Goal: Task Accomplishment & Management: Manage account settings

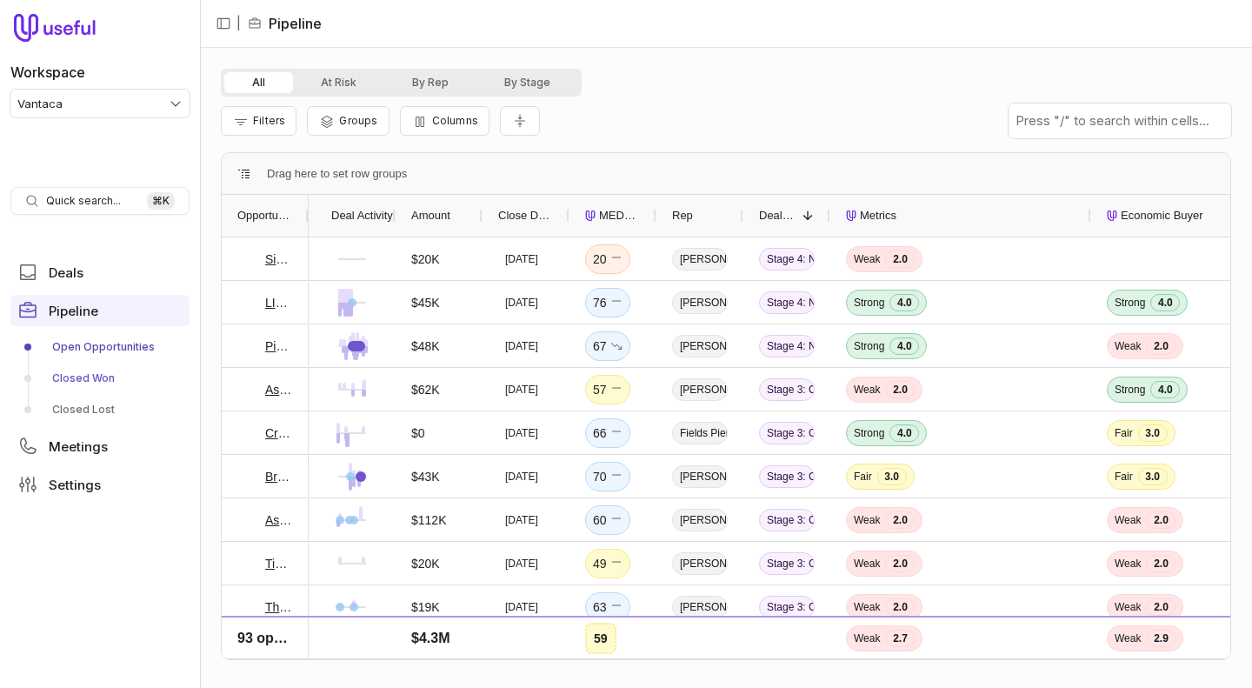
click at [72, 387] on link "Closed Won" at bounding box center [99, 378] width 179 height 28
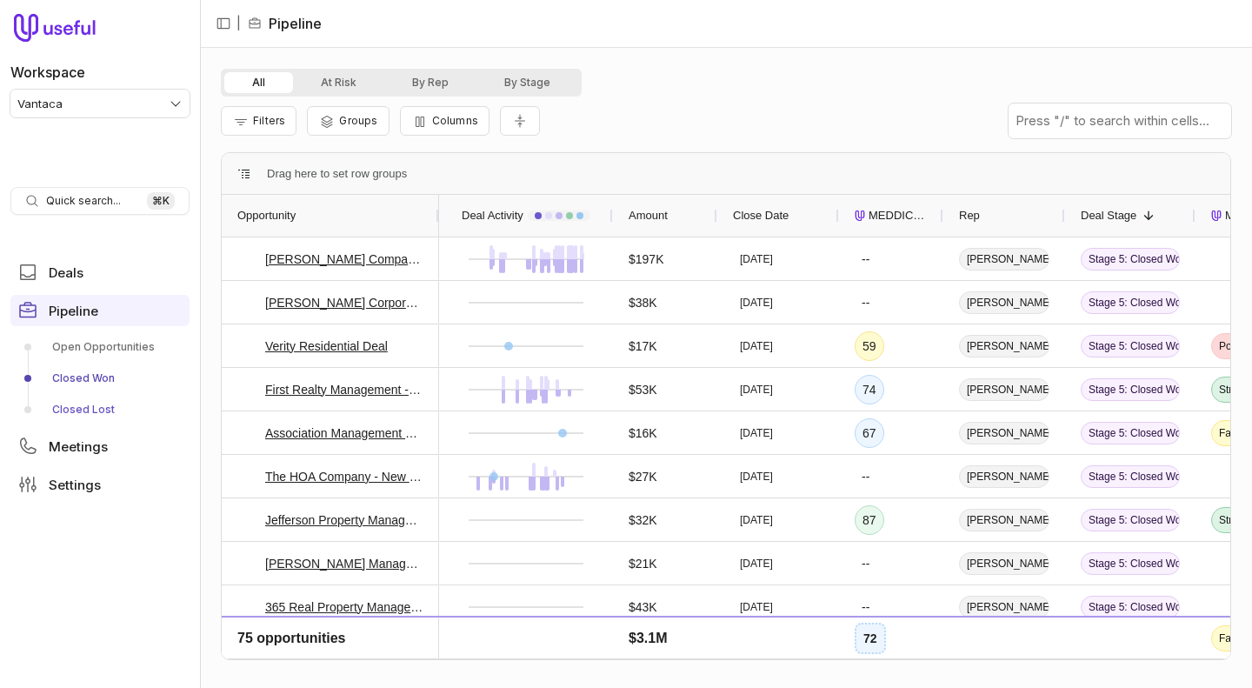
click at [69, 409] on link "Closed Lost" at bounding box center [99, 410] width 179 height 28
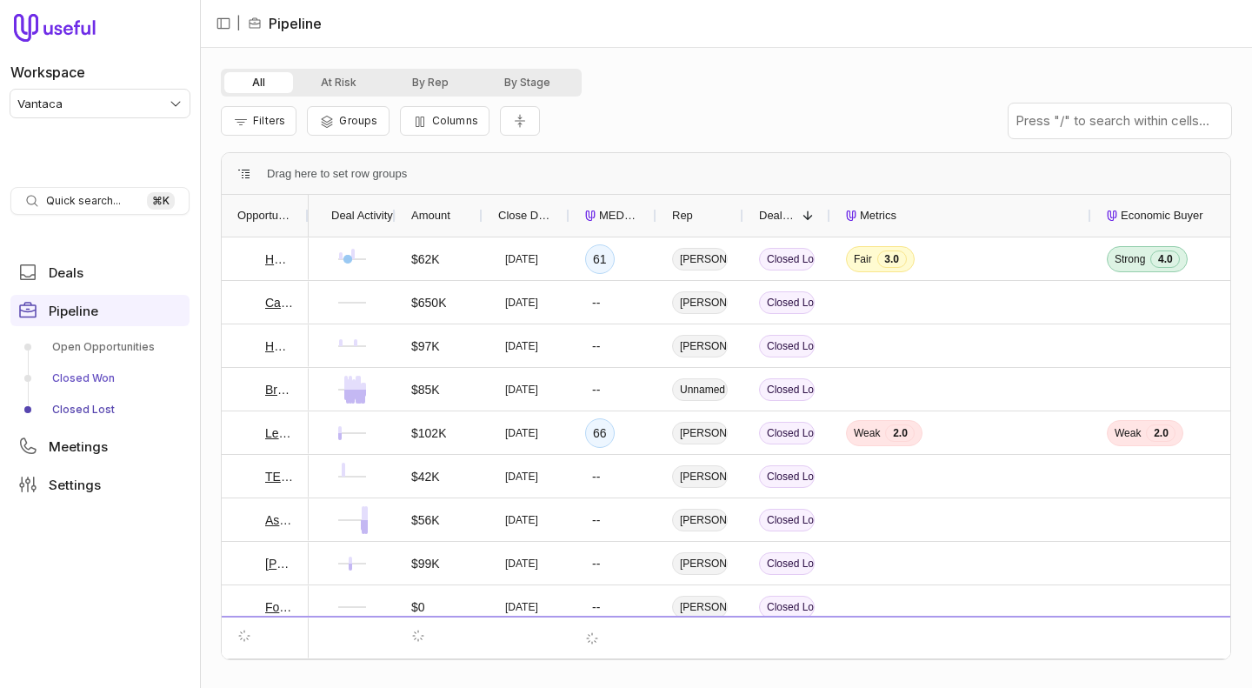
click at [71, 370] on link "Closed Won" at bounding box center [99, 378] width 179 height 28
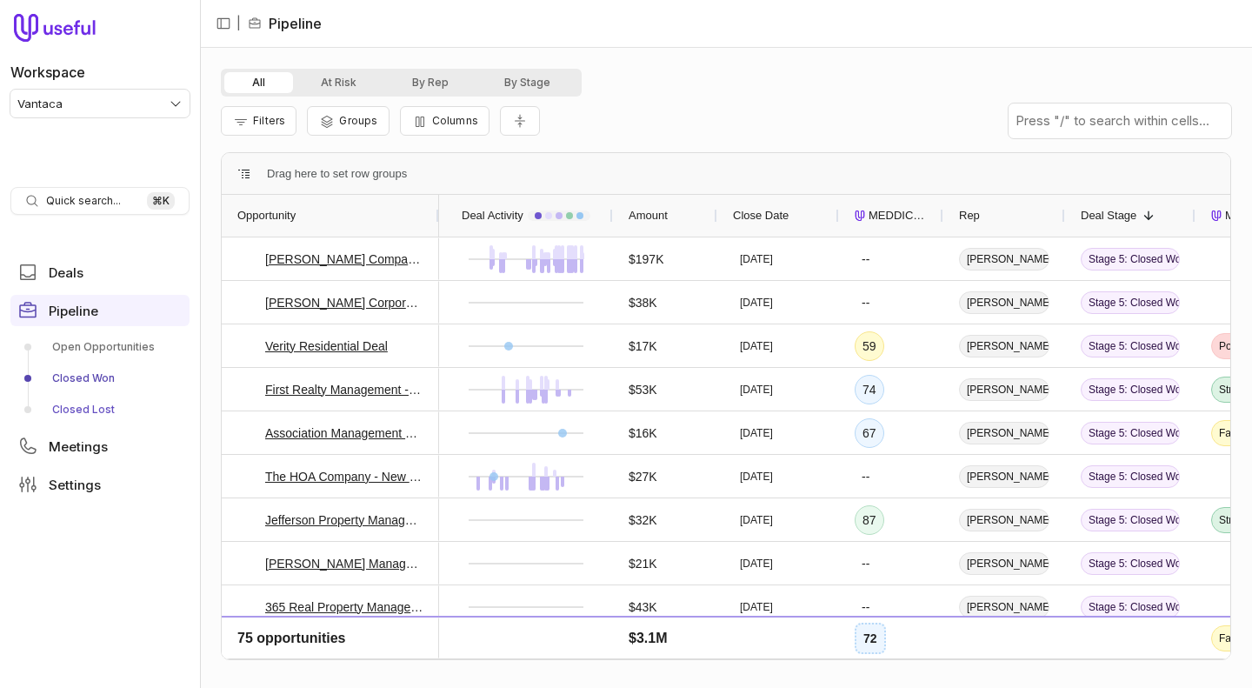
click at [88, 404] on link "Closed Lost" at bounding box center [99, 410] width 179 height 28
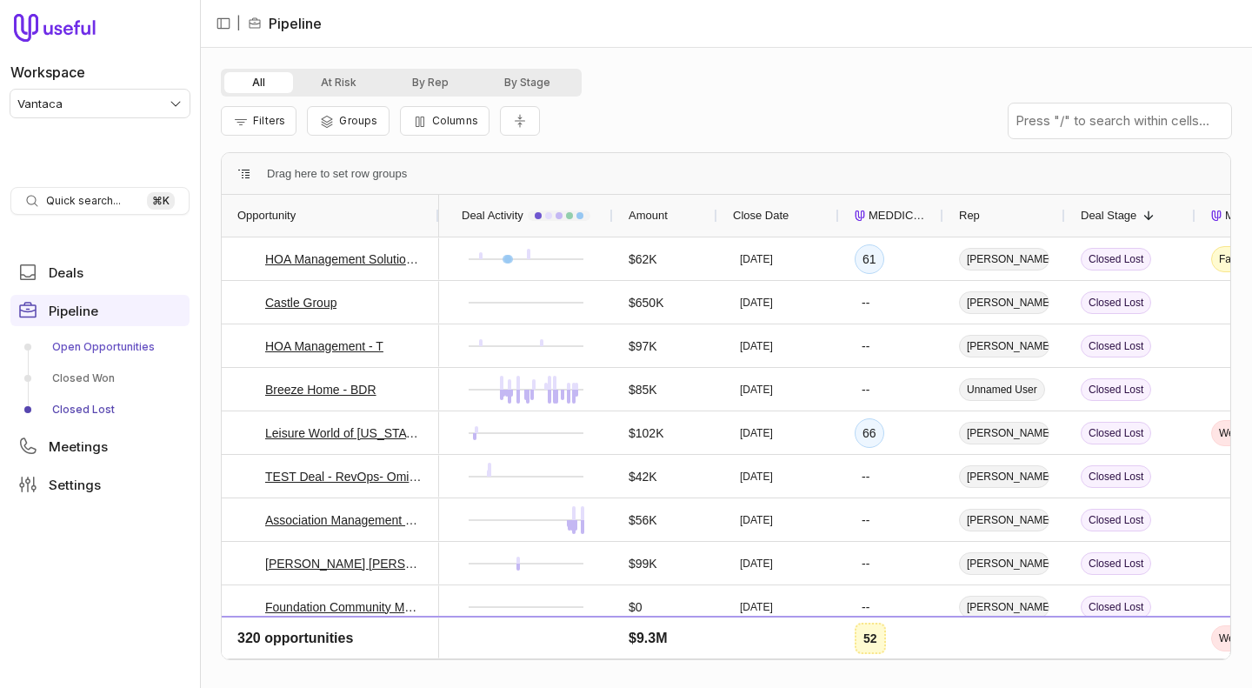
click at [87, 352] on link "Open Opportunities" at bounding box center [99, 347] width 179 height 28
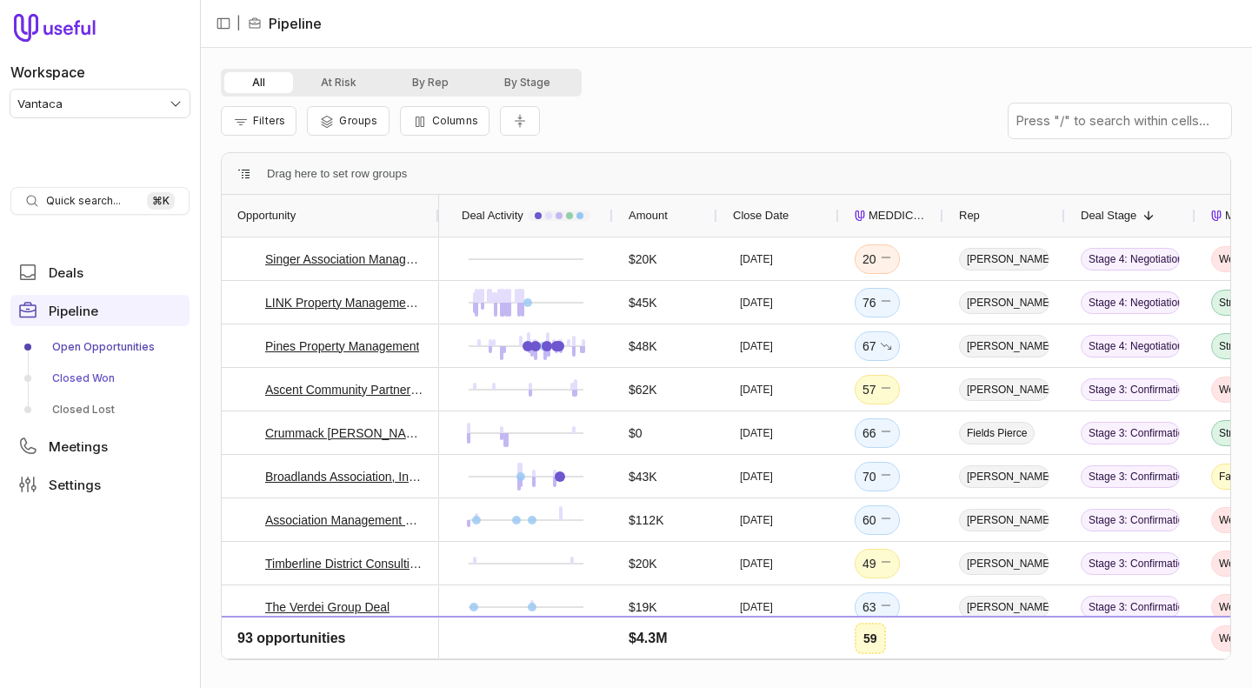
click at [88, 379] on link "Closed Won" at bounding box center [99, 378] width 179 height 28
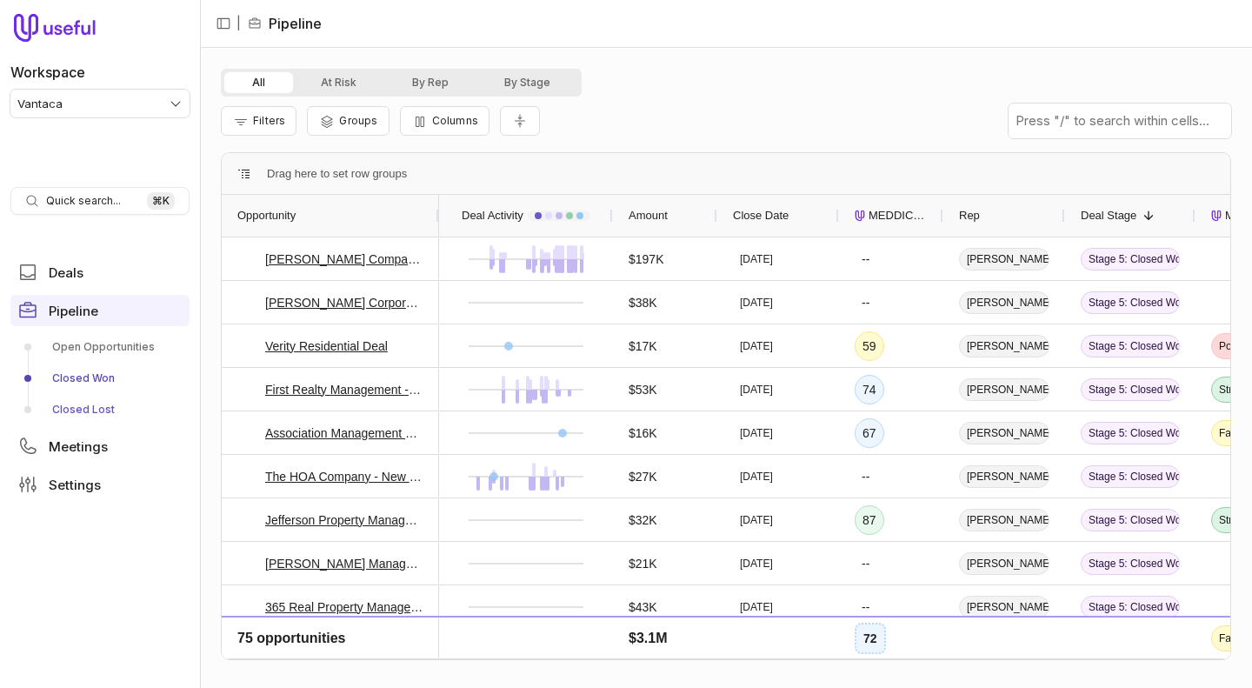
click at [86, 408] on link "Closed Lost" at bounding box center [99, 410] width 179 height 28
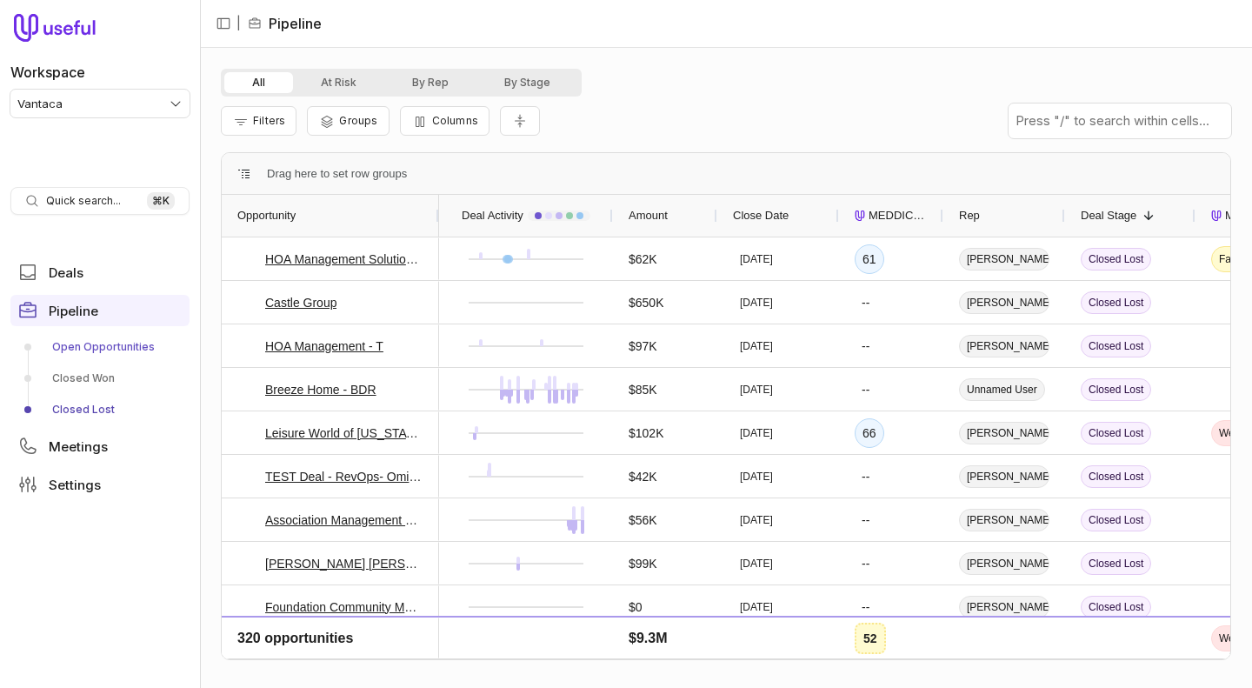
click at [86, 347] on link "Open Opportunities" at bounding box center [99, 347] width 179 height 28
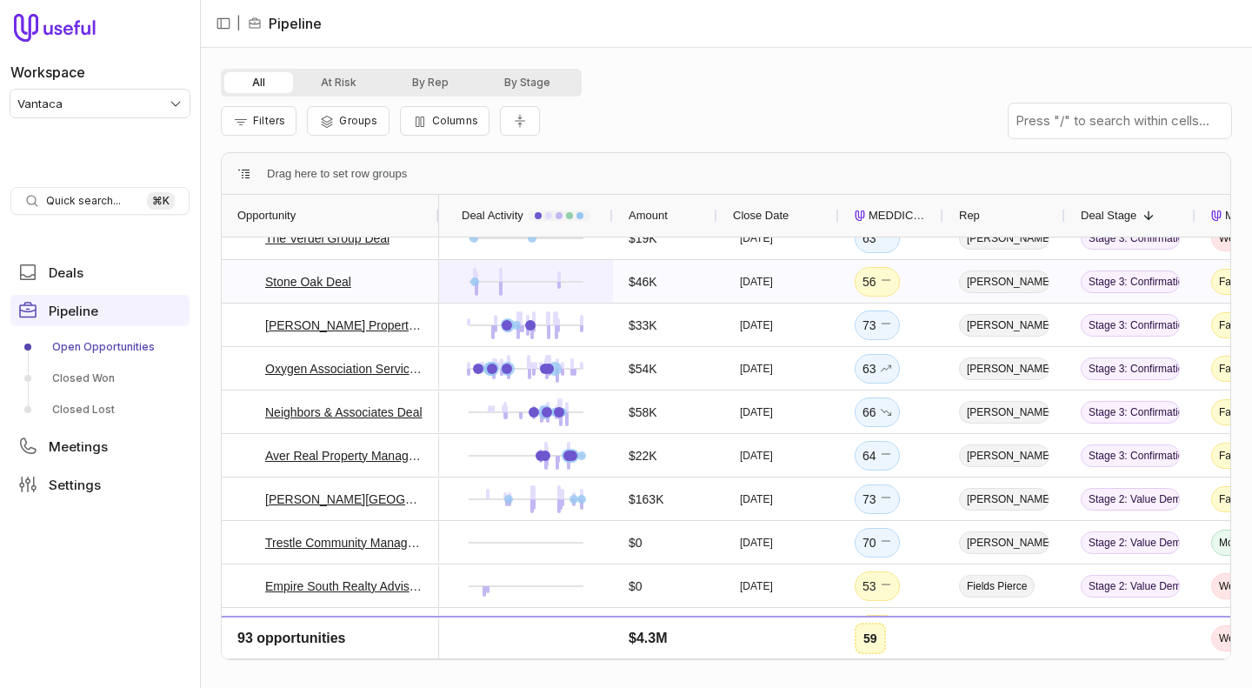
scroll to position [381, 0]
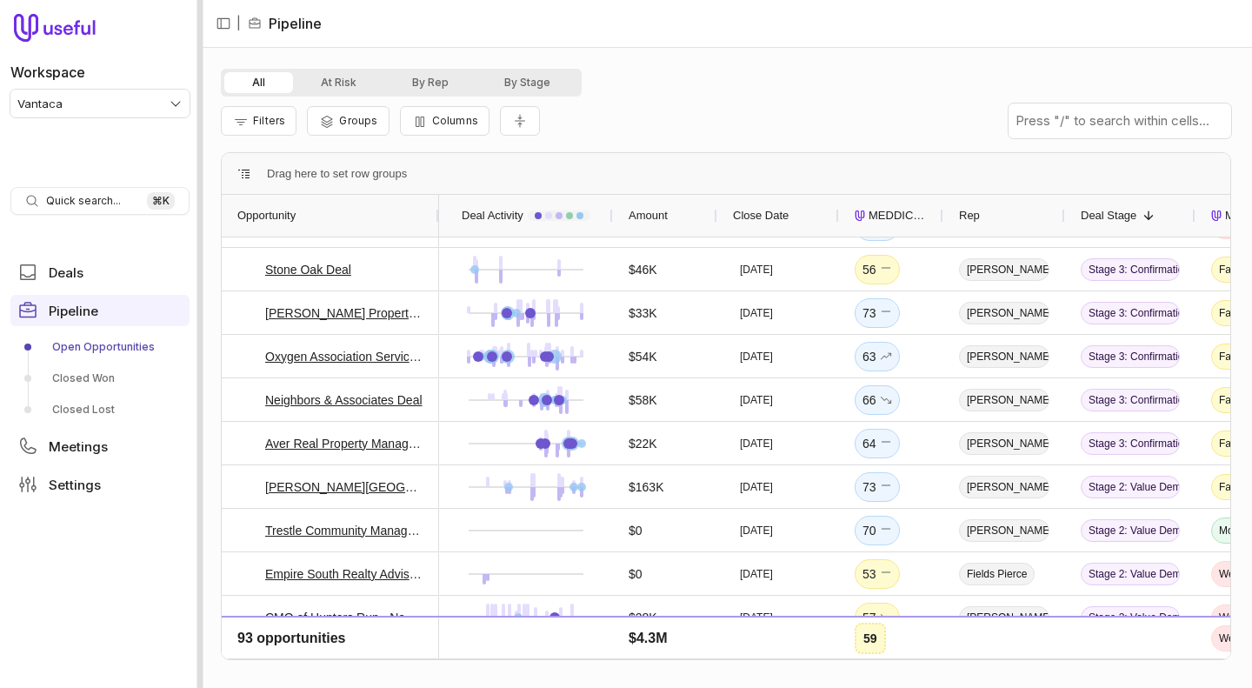
click at [198, 276] on div at bounding box center [200, 344] width 6 height 688
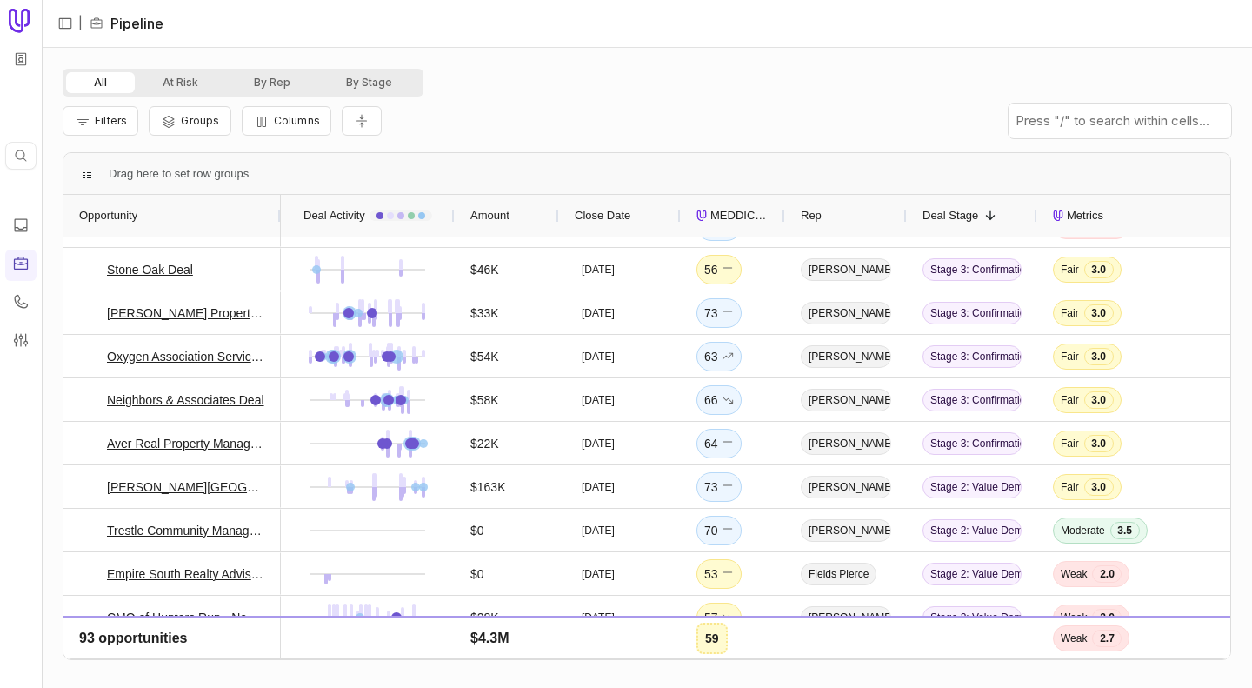
click at [45, 174] on div "All At Risk By Rep By Stage Filters Groups Columns Drag here to set row groups …" at bounding box center [647, 368] width 1211 height 640
click at [43, 174] on div at bounding box center [42, 344] width 6 height 688
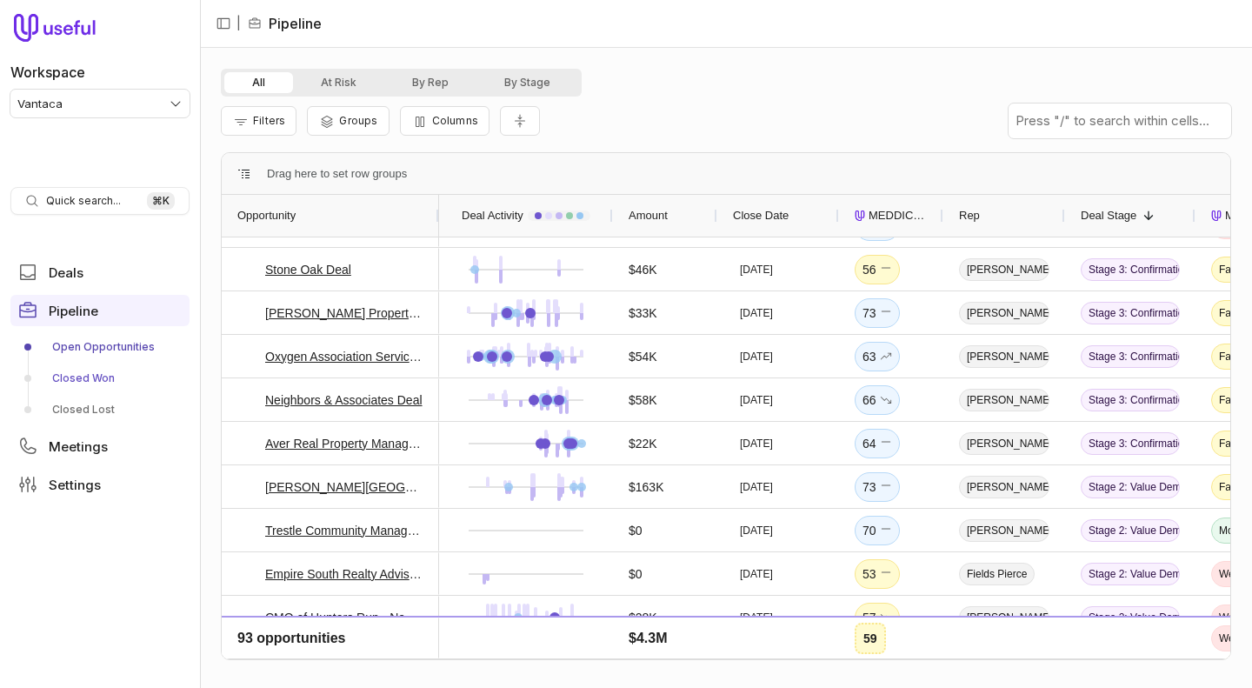
click at [77, 377] on link "Closed Won" at bounding box center [99, 378] width 179 height 28
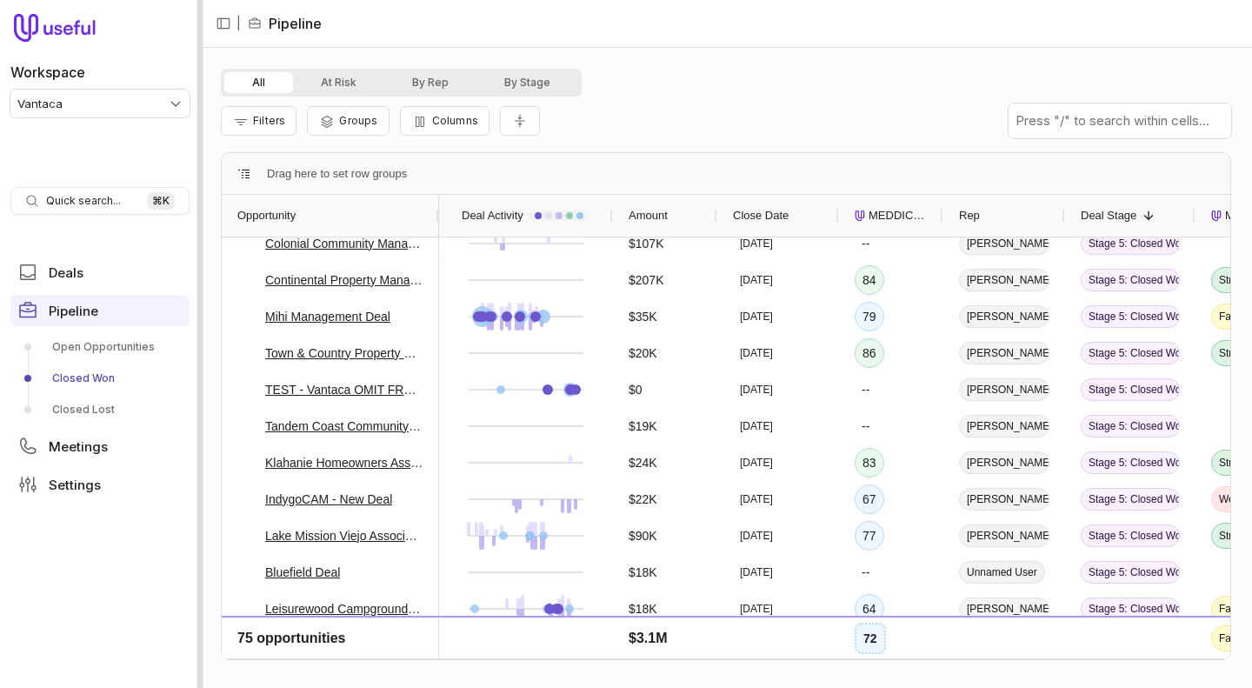
click at [200, 261] on div at bounding box center [200, 344] width 6 height 688
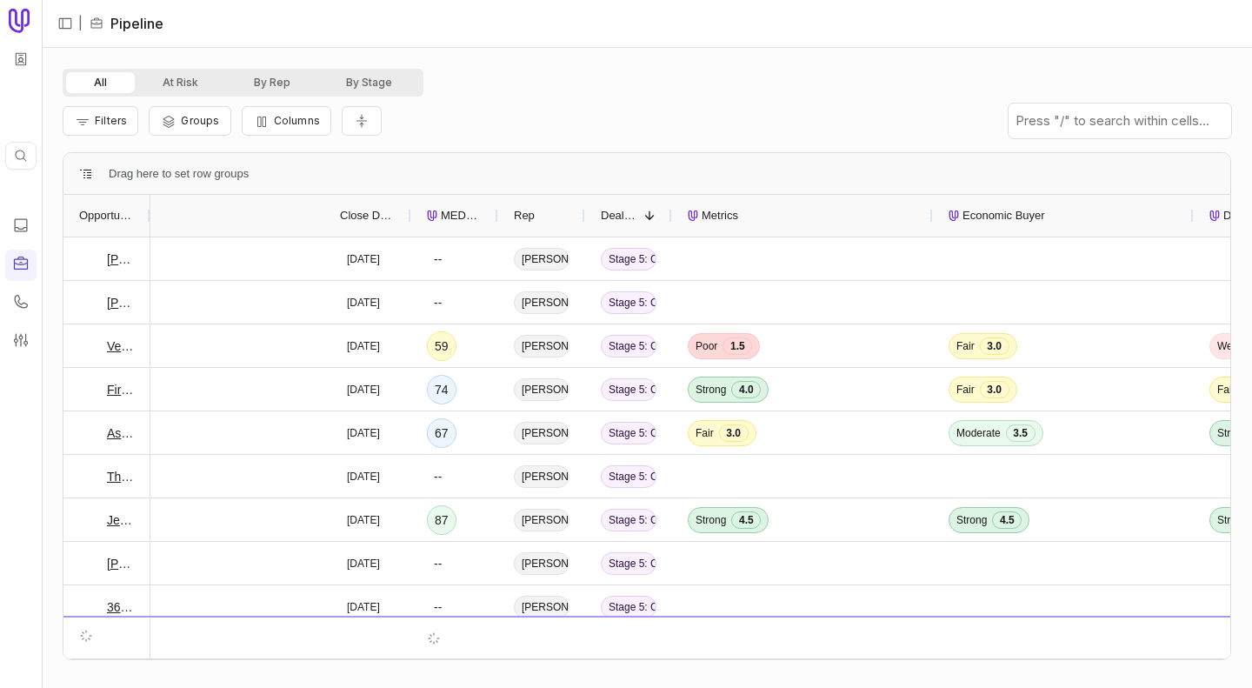
scroll to position [0, 365]
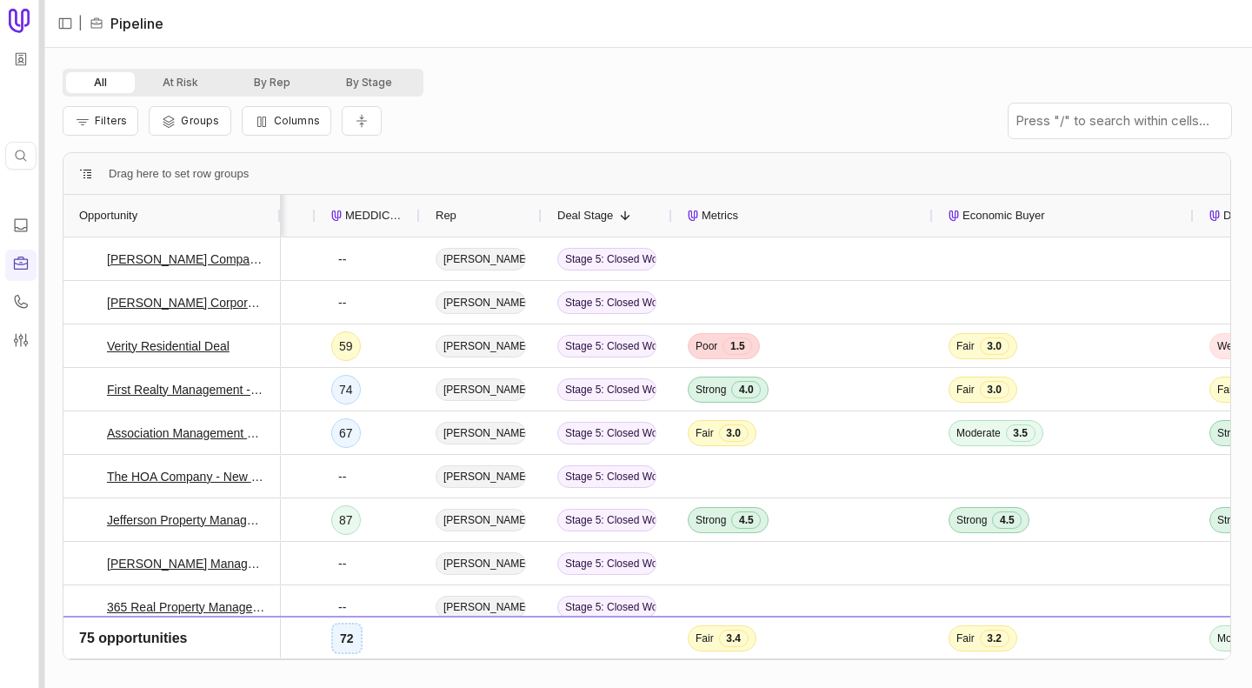
click at [41, 173] on div at bounding box center [42, 344] width 6 height 688
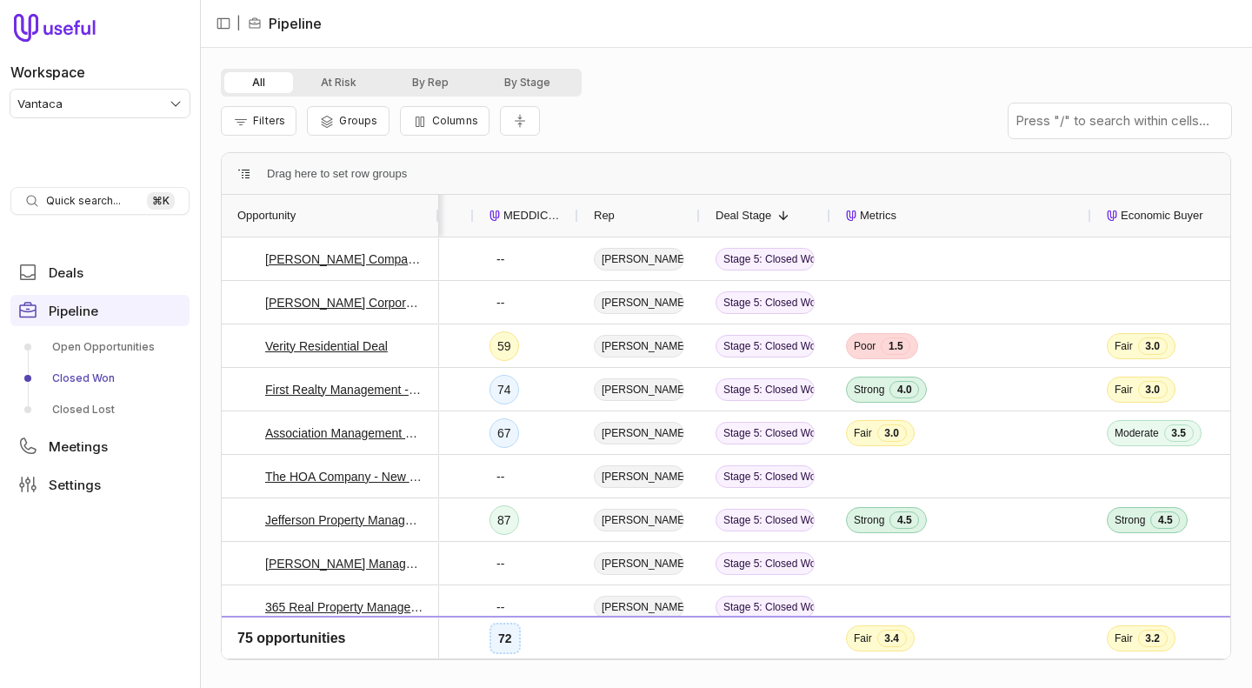
click at [37, 97] on html "Workspace Vantaca Quick search... ⌘ K Deals Pipeline Open Opportunities Closed …" at bounding box center [626, 344] width 1252 height 688
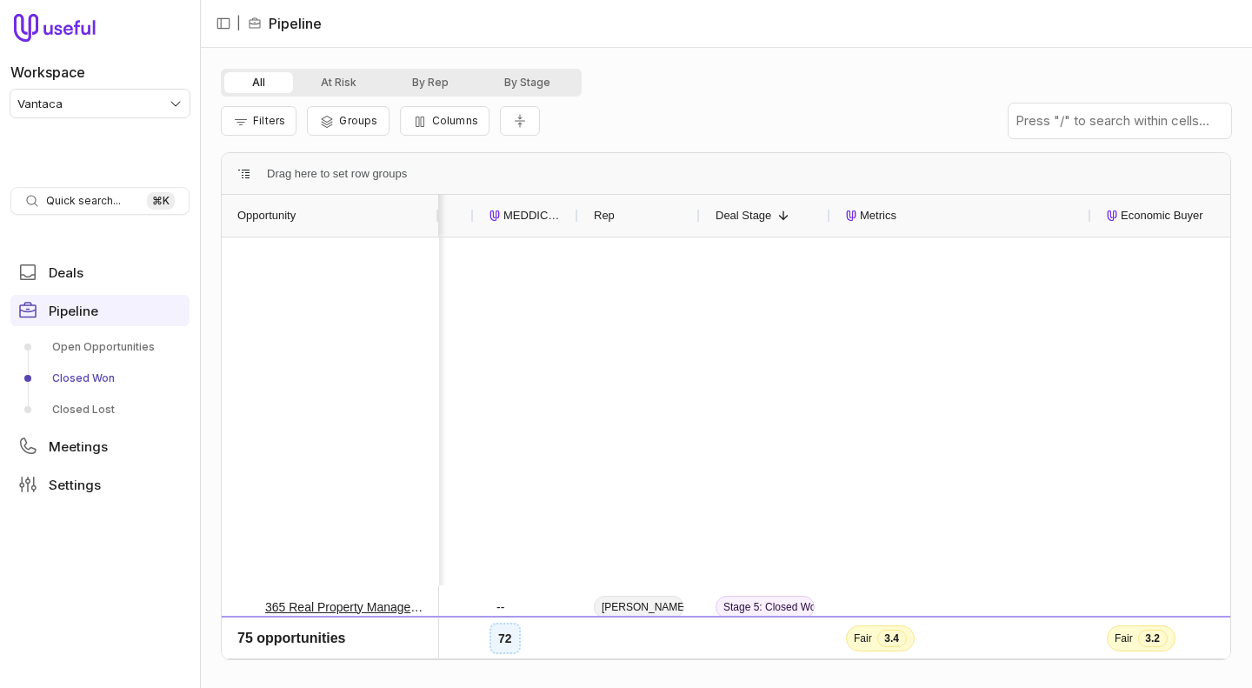
scroll to position [740, 0]
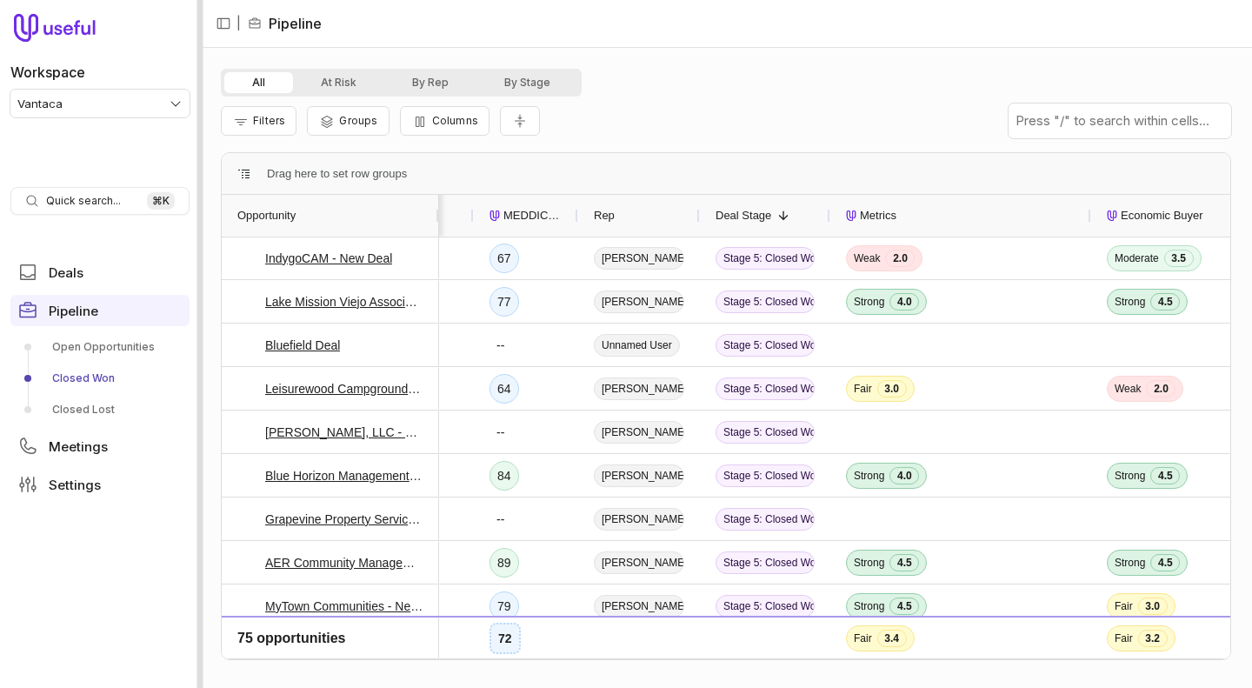
click at [201, 123] on div at bounding box center [200, 344] width 6 height 688
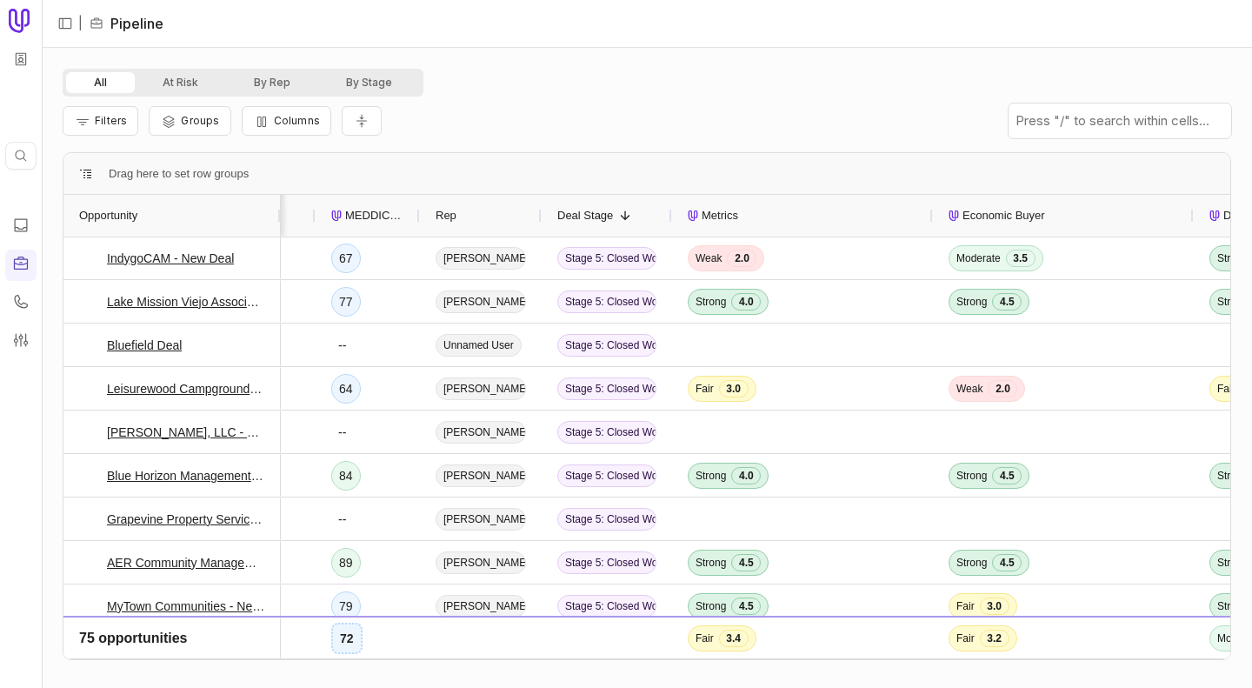
click at [624, 25] on nav "| Pipeline" at bounding box center [647, 24] width 1211 height 48
click at [619, 83] on div "All At Risk By Rep By Stage" at bounding box center [647, 83] width 1169 height 28
click at [611, 70] on div "All At Risk By Rep By Stage" at bounding box center [647, 83] width 1169 height 28
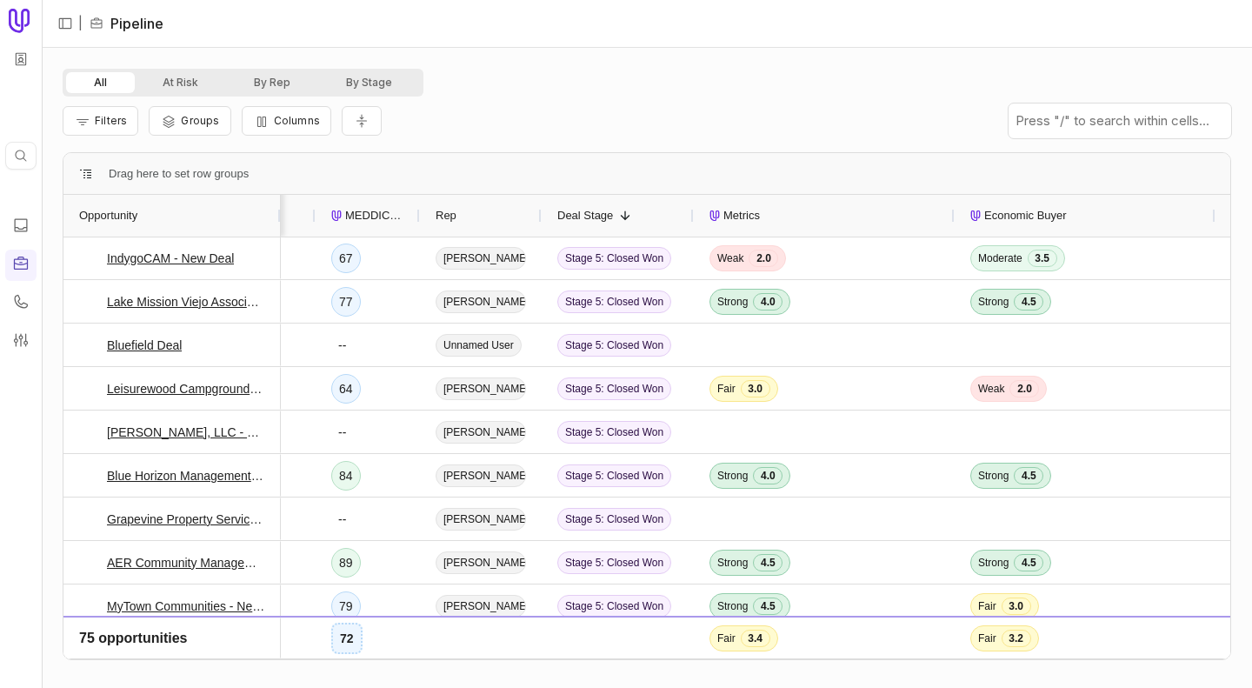
drag, startPoint x: 669, startPoint y: 217, endPoint x: 691, endPoint y: 217, distance: 21.7
click at [691, 217] on div at bounding box center [693, 216] width 7 height 42
click at [656, 106] on div "Filters Groups Columns" at bounding box center [647, 121] width 1169 height 49
click at [620, 58] on div "All At Risk By Rep By Stage Filters Groups Columns Drag here to set row groups …" at bounding box center [647, 368] width 1211 height 640
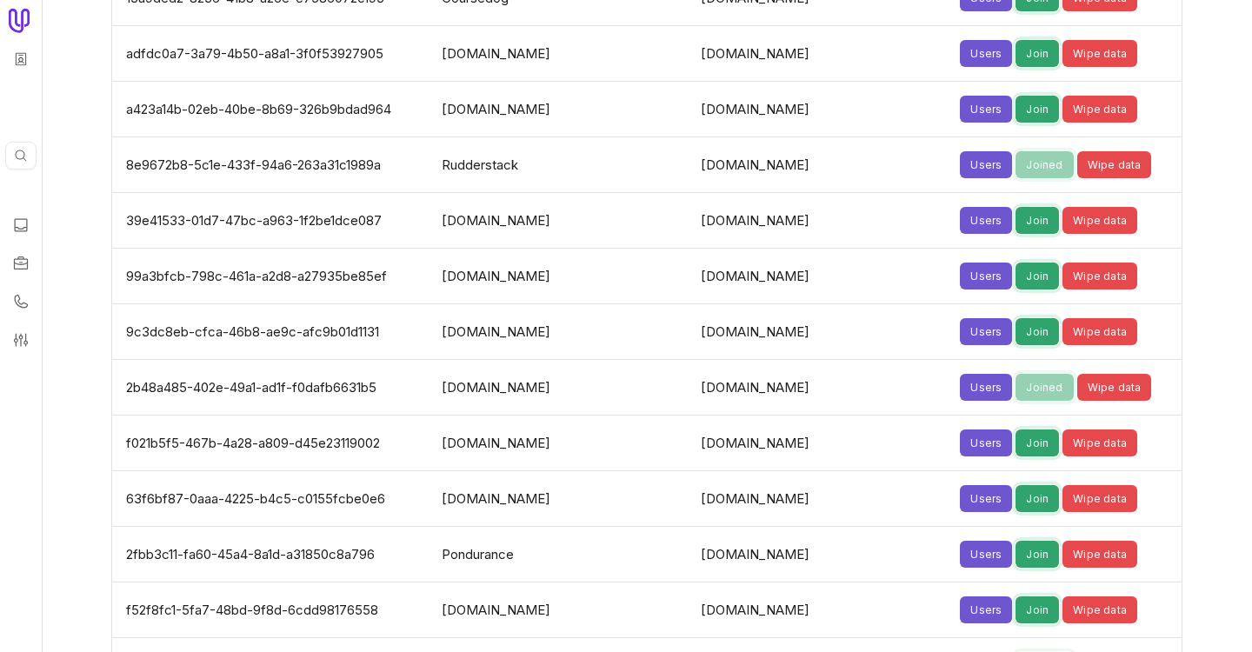
scroll to position [2127, 0]
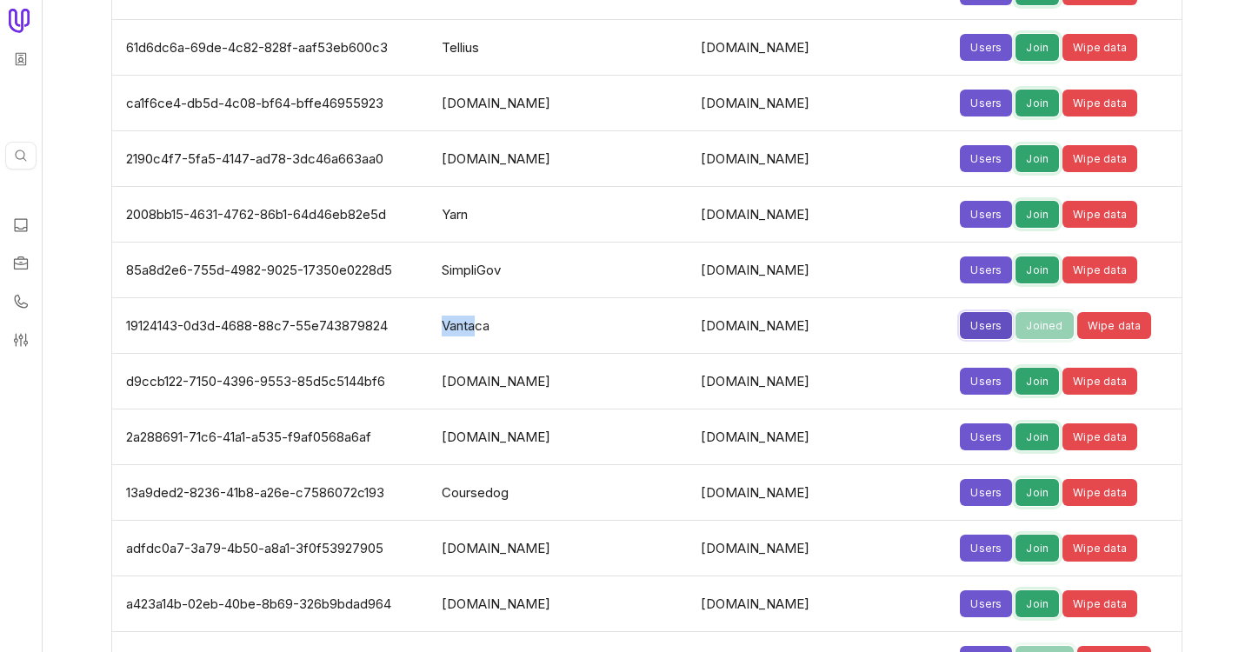
click at [960, 326] on button "Users" at bounding box center [986, 325] width 52 height 27
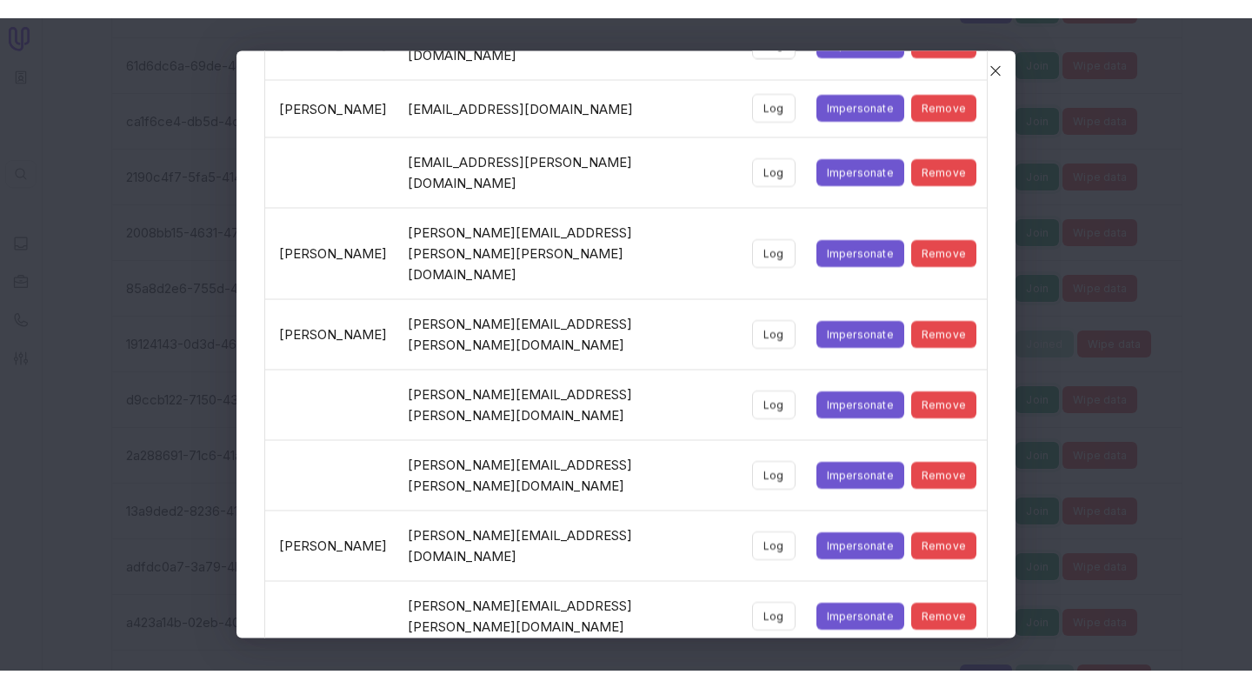
scroll to position [891, 0]
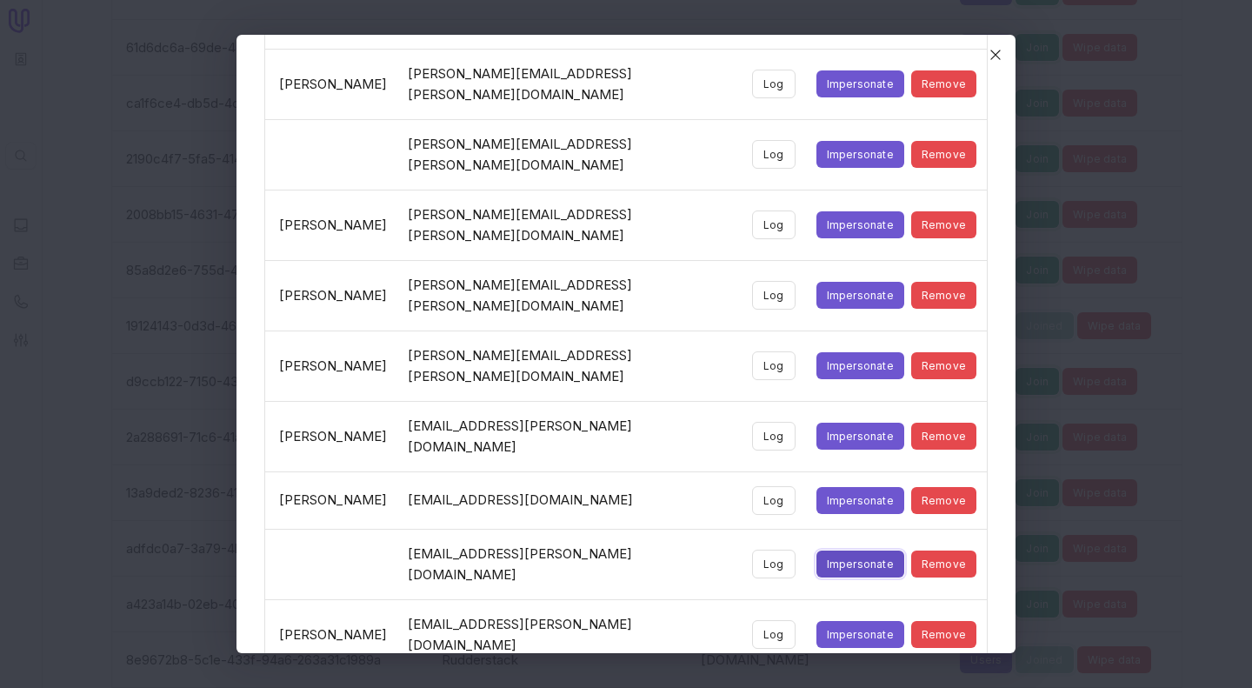
click at [831, 551] on button "Impersonate" at bounding box center [861, 564] width 88 height 27
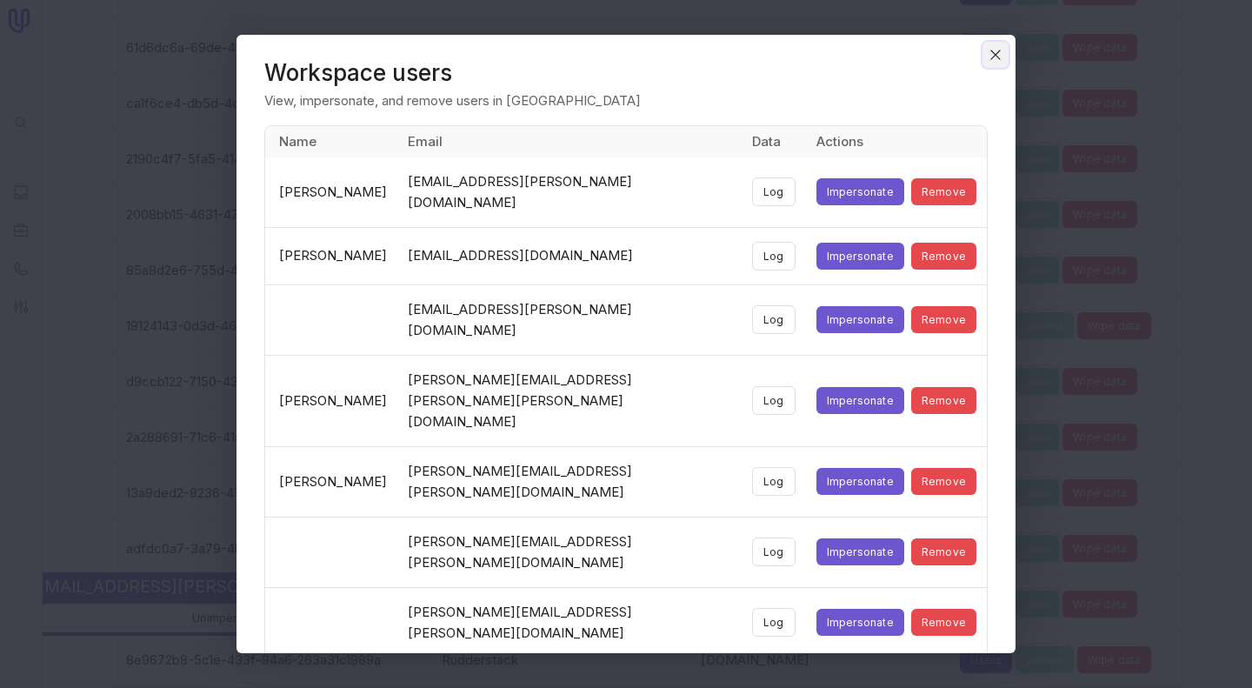
click at [1005, 54] on button "Close" at bounding box center [996, 55] width 26 height 26
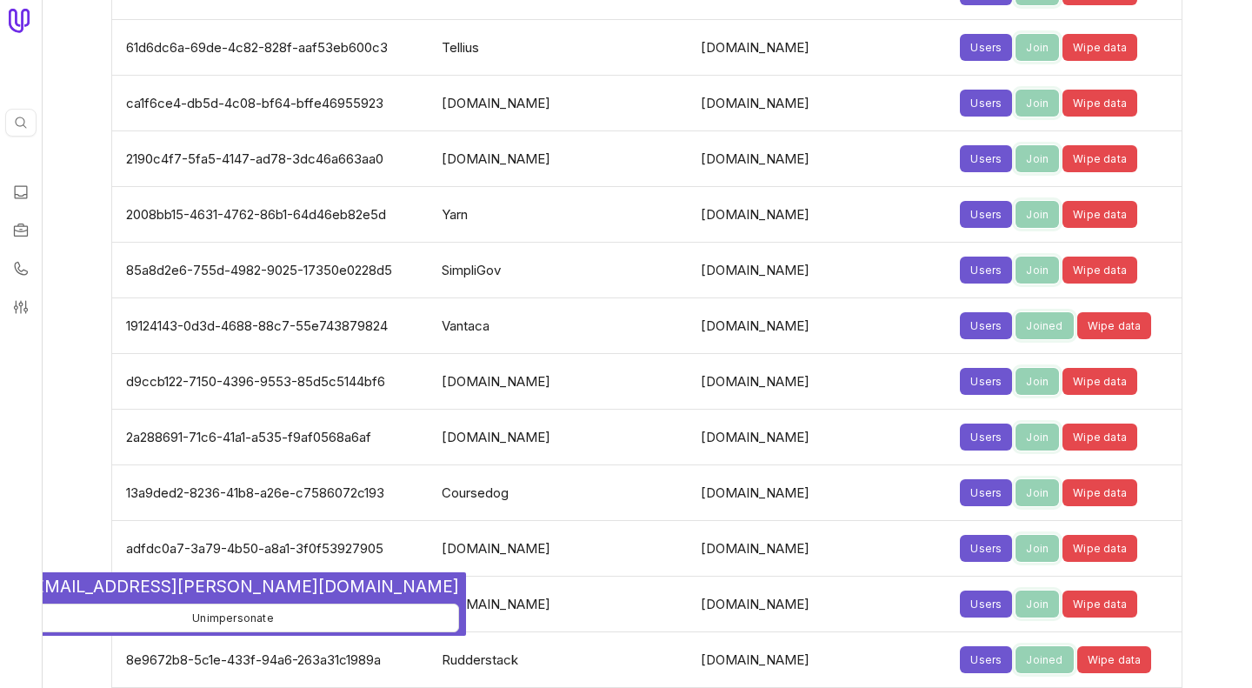
scroll to position [5659, 0]
click at [44, 172] on div at bounding box center [42, 344] width 6 height 688
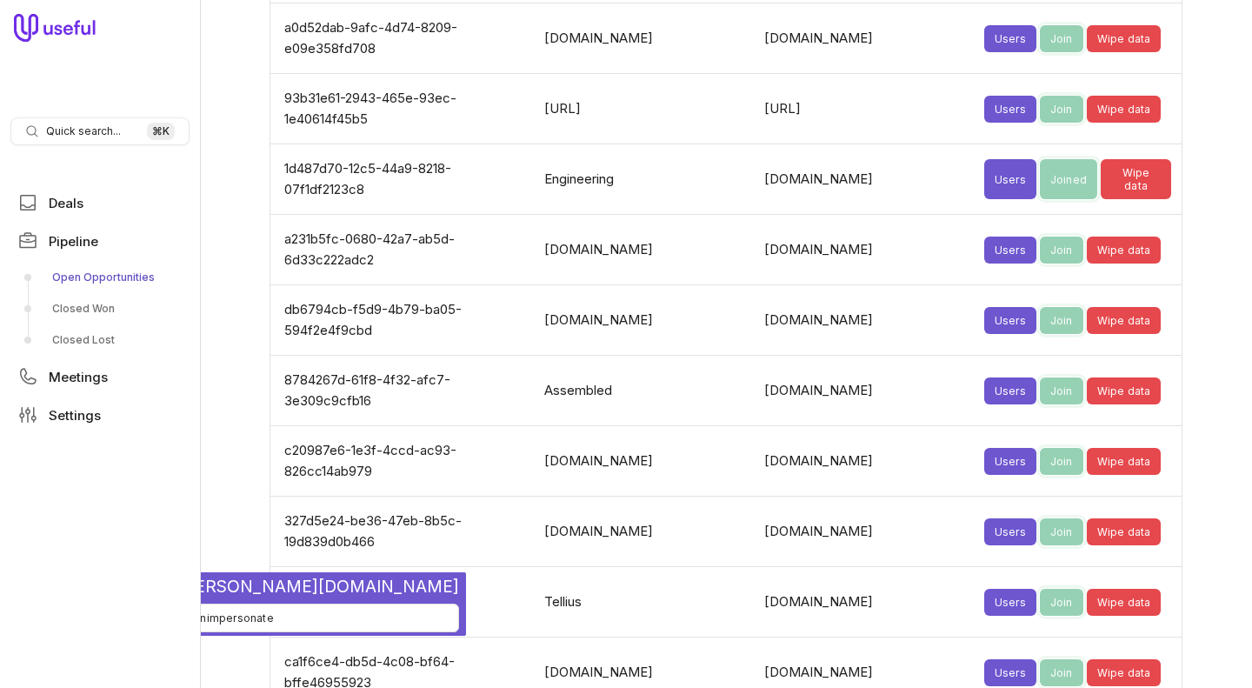
click at [55, 288] on link "Open Opportunities" at bounding box center [99, 278] width 179 height 28
